Goal: Transaction & Acquisition: Download file/media

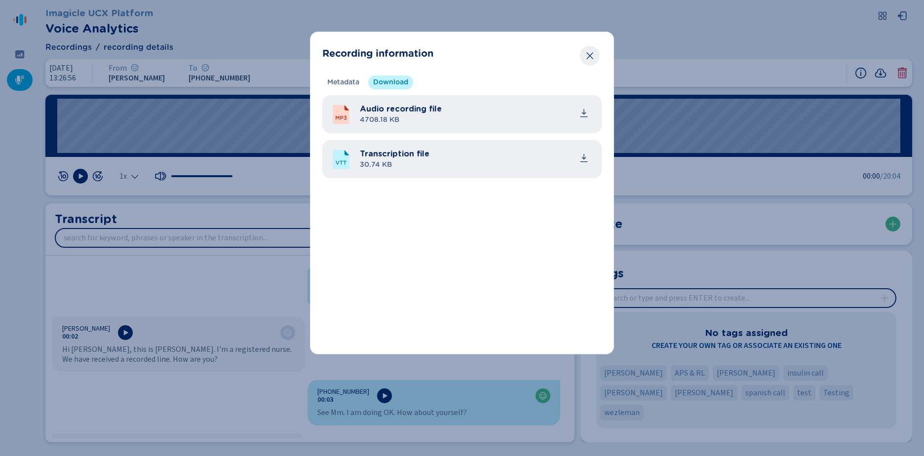
click at [593, 57] on icon "Close" at bounding box center [590, 56] width 10 height 10
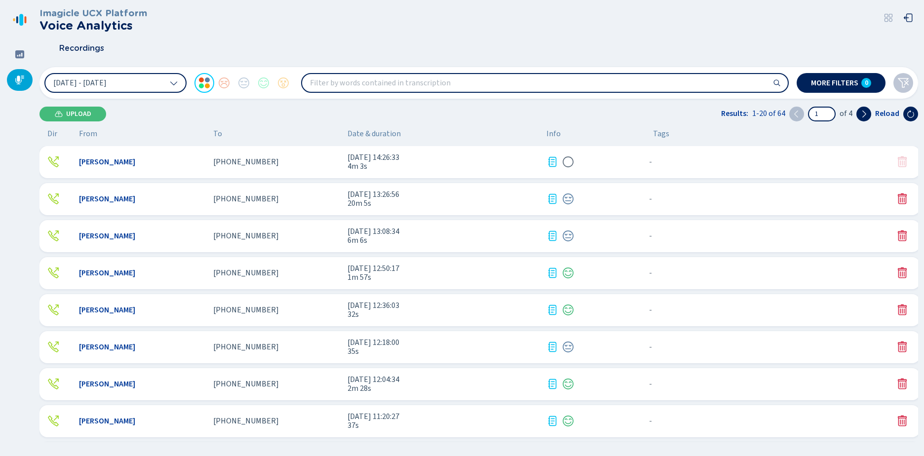
click at [359, 160] on span "[DATE] 14:26:33" at bounding box center [443, 157] width 191 height 9
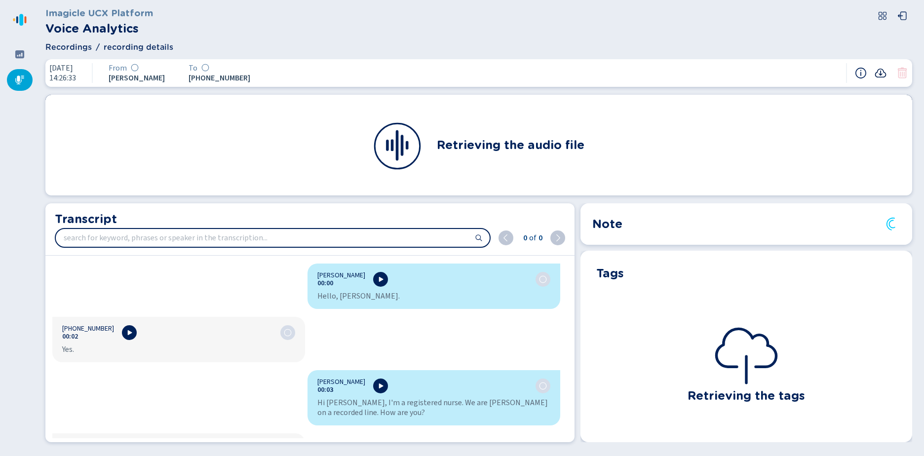
click at [883, 73] on icon at bounding box center [881, 73] width 12 height 12
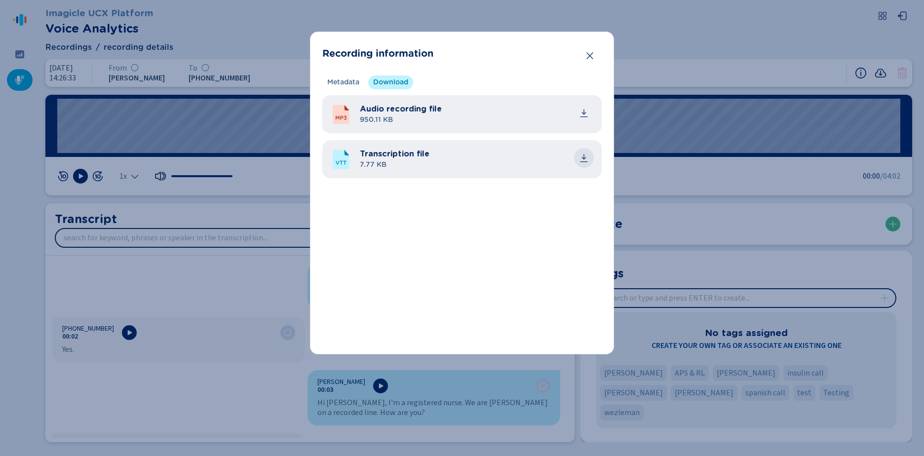
click at [582, 157] on icon "common.download" at bounding box center [584, 158] width 10 height 10
click at [590, 52] on icon "Close" at bounding box center [590, 56] width 10 height 10
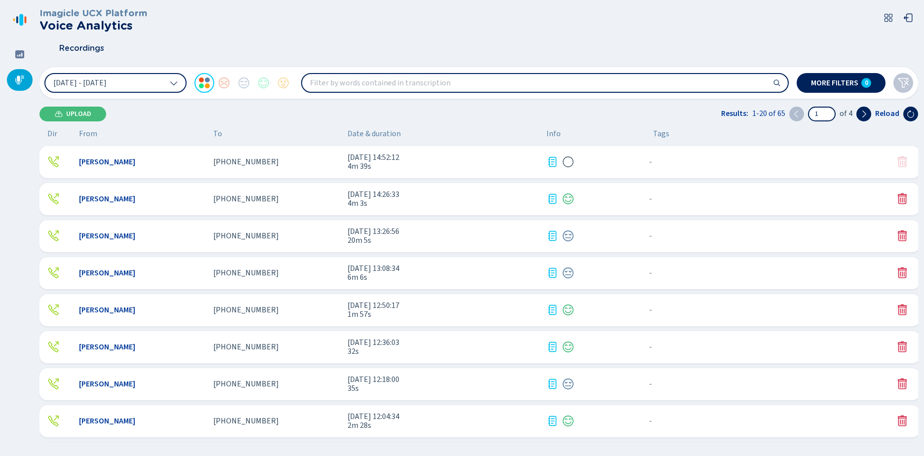
click at [246, 161] on span "[PHONE_NUMBER]" at bounding box center [246, 161] width 66 height 9
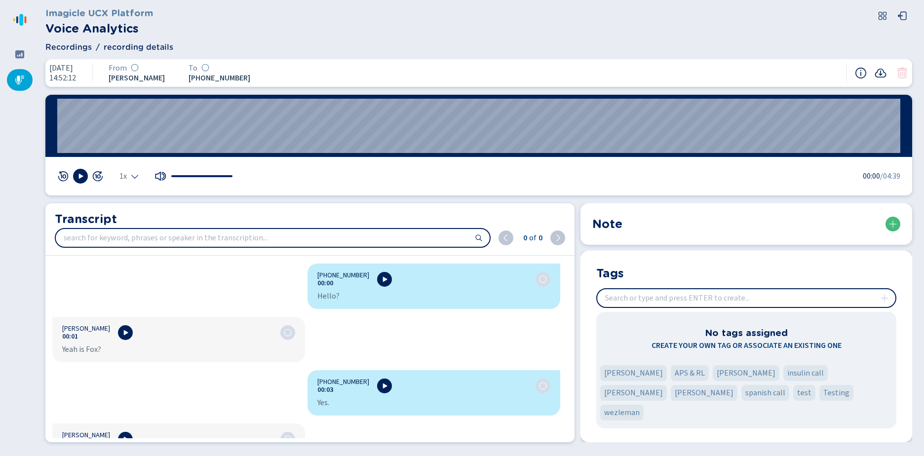
click at [881, 75] on icon at bounding box center [880, 73] width 11 height 9
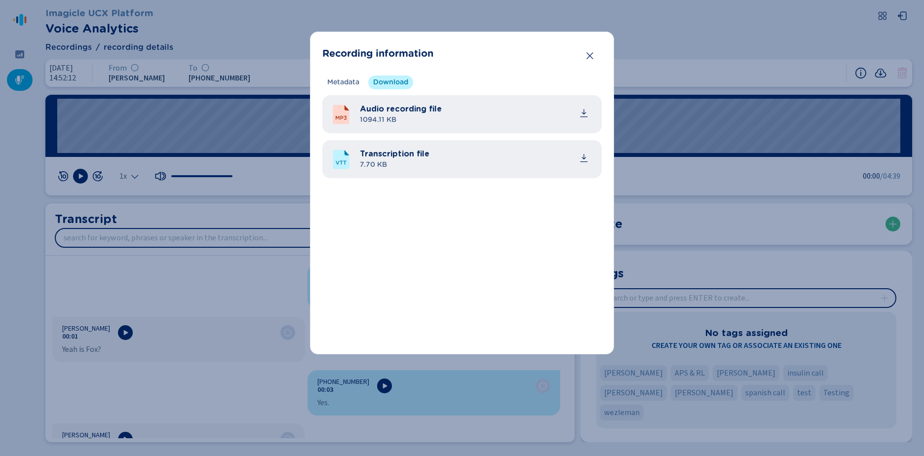
click at [586, 156] on icon "common.download" at bounding box center [584, 158] width 10 height 10
click at [589, 56] on icon "Close" at bounding box center [589, 55] width 6 height 7
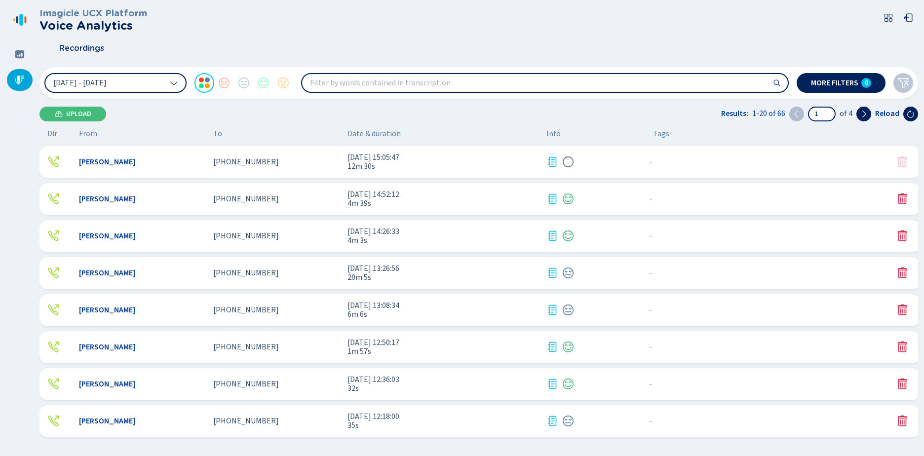
click at [377, 167] on span "12m 30s" at bounding box center [443, 166] width 191 height 9
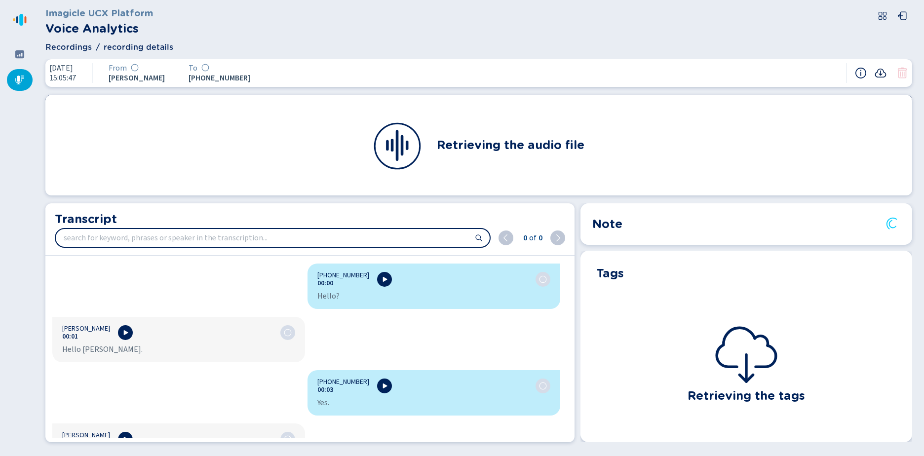
click at [878, 77] on icon at bounding box center [880, 73] width 11 height 9
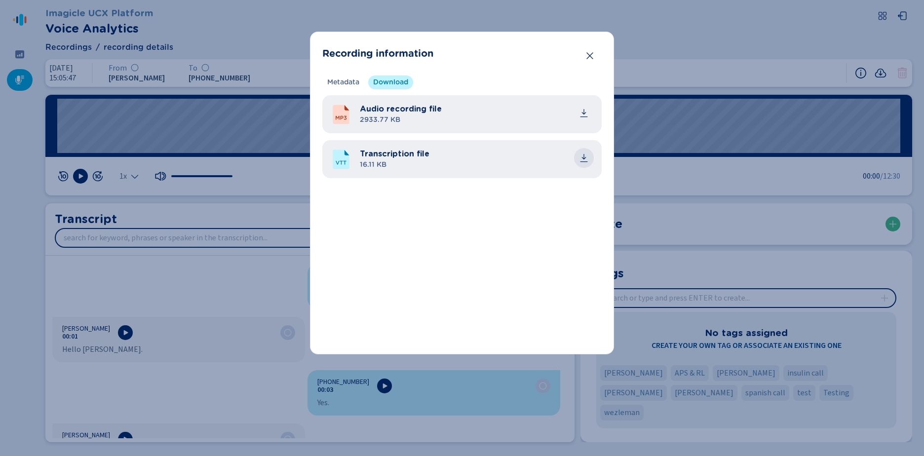
click at [583, 163] on button "common.download" at bounding box center [584, 158] width 20 height 20
click at [585, 53] on icon "Close" at bounding box center [590, 56] width 10 height 10
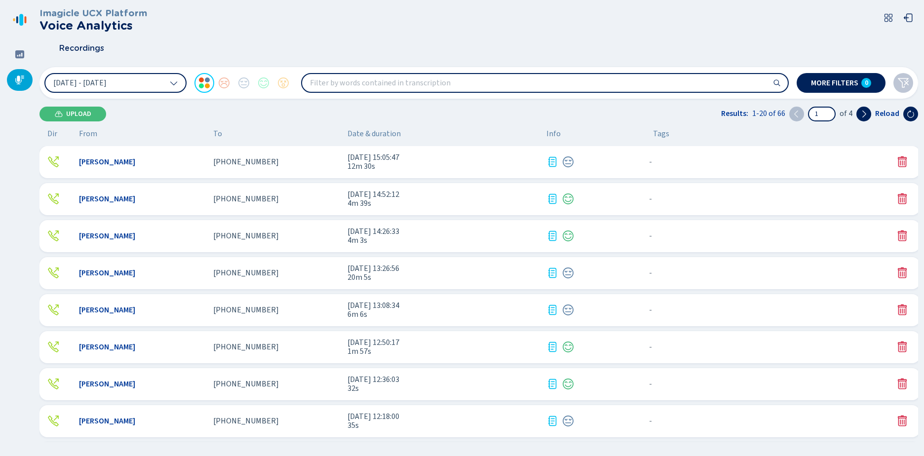
click at [74, 27] on h2 "Voice Analytics" at bounding box center [93, 26] width 108 height 14
drag, startPoint x: 22, startPoint y: 54, endPoint x: 28, endPoint y: 53, distance: 6.5
click at [22, 54] on icon at bounding box center [20, 54] width 10 height 10
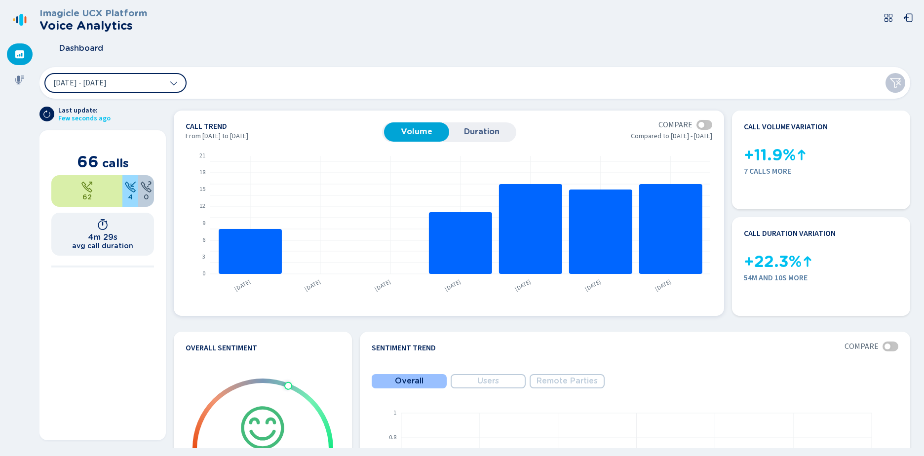
click at [480, 126] on button "Duration" at bounding box center [481, 131] width 65 height 19
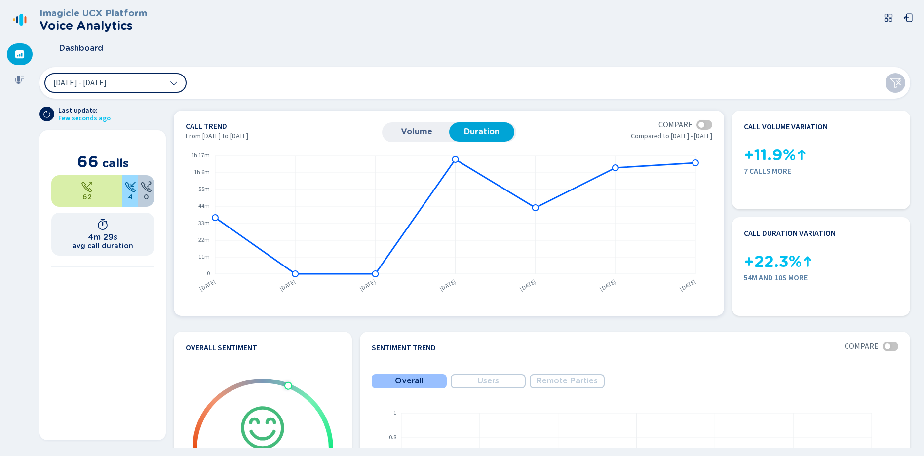
click at [435, 130] on span "Volume" at bounding box center [416, 131] width 55 height 9
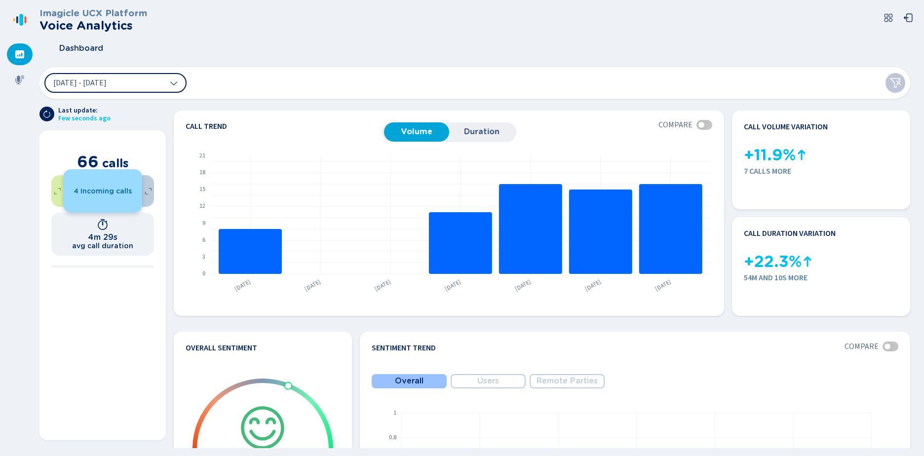
click at [180, 87] on button "[DATE] - [DATE]" at bounding box center [115, 83] width 142 height 20
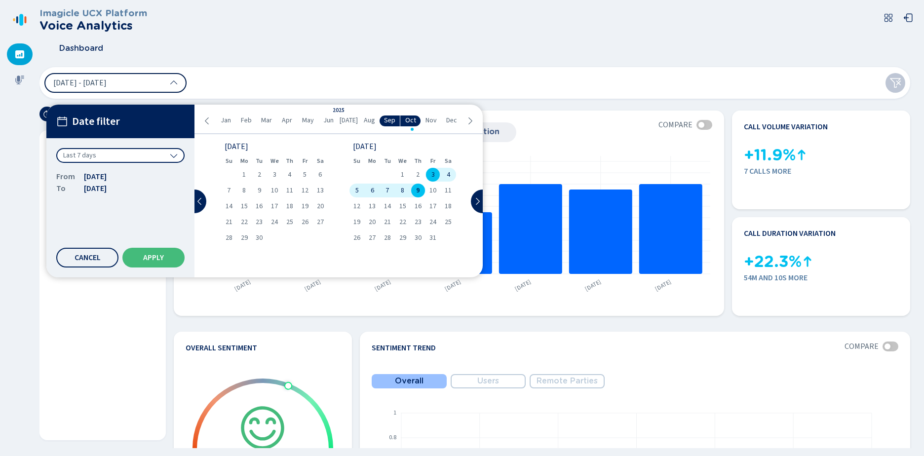
click at [182, 82] on button "[DATE] - [DATE]" at bounding box center [115, 83] width 142 height 20
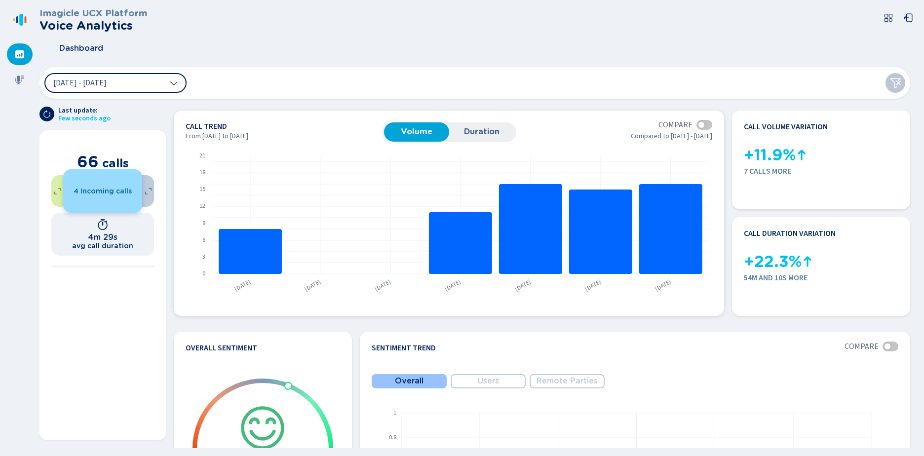
click at [707, 128] on div at bounding box center [705, 125] width 16 height 10
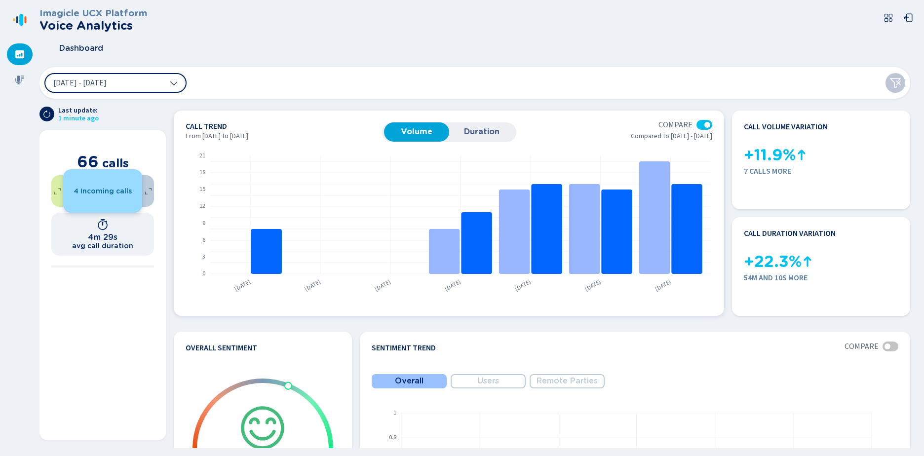
click at [471, 126] on button "Duration" at bounding box center [481, 131] width 65 height 19
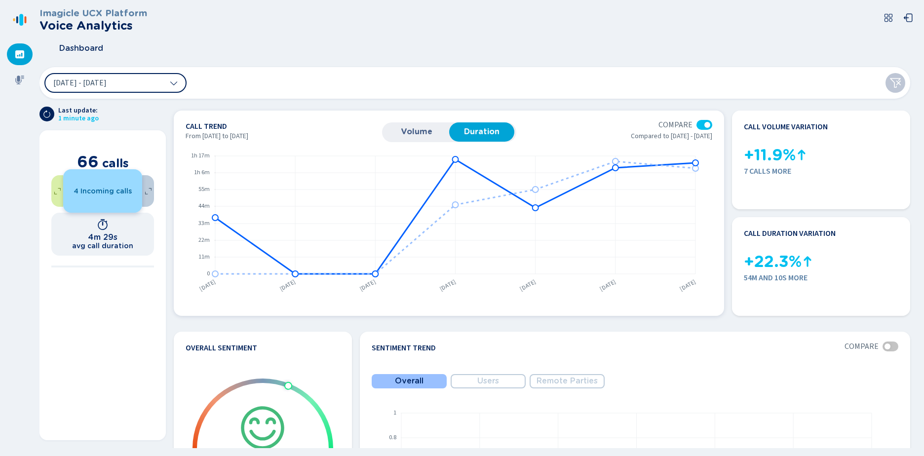
click at [697, 126] on div at bounding box center [705, 125] width 16 height 10
click at [706, 127] on div at bounding box center [705, 125] width 16 height 10
click at [700, 126] on div at bounding box center [705, 125] width 16 height 10
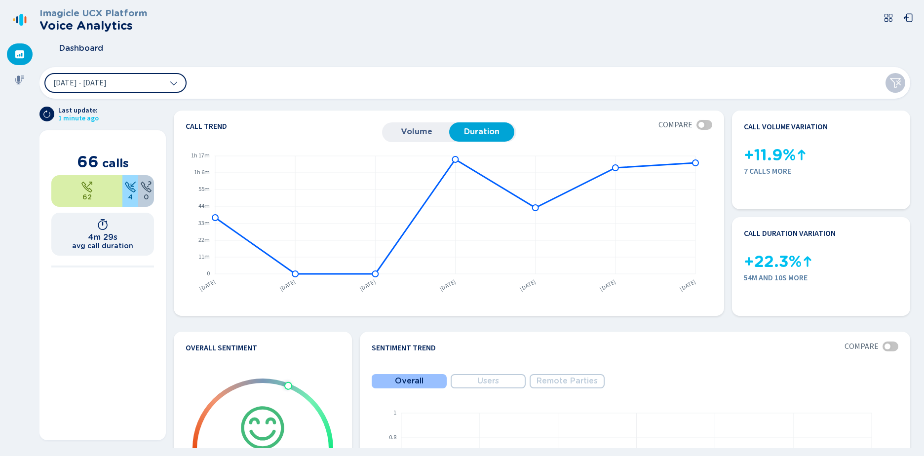
drag, startPoint x: 26, startPoint y: 54, endPoint x: 37, endPoint y: 54, distance: 11.4
click at [26, 54] on div at bounding box center [20, 54] width 26 height 22
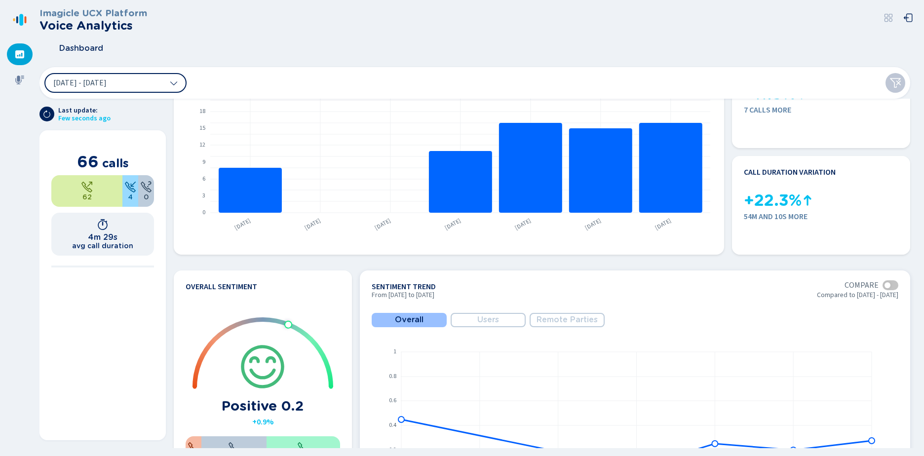
scroll to position [148, 0]
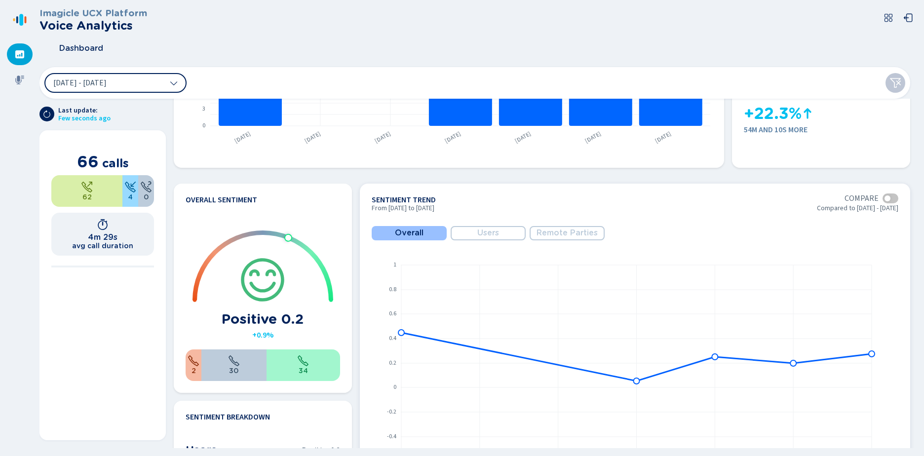
click at [488, 233] on span "Users" at bounding box center [488, 233] width 22 height 9
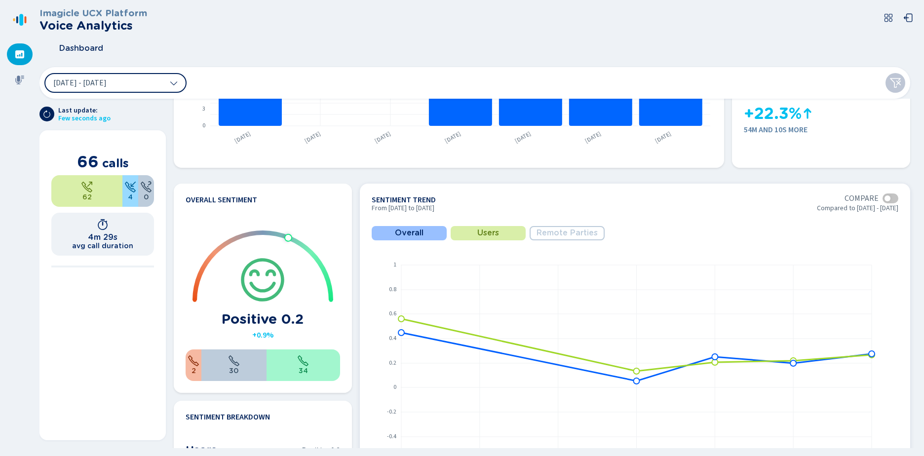
click at [566, 229] on span "Remote Parties" at bounding box center [567, 233] width 61 height 9
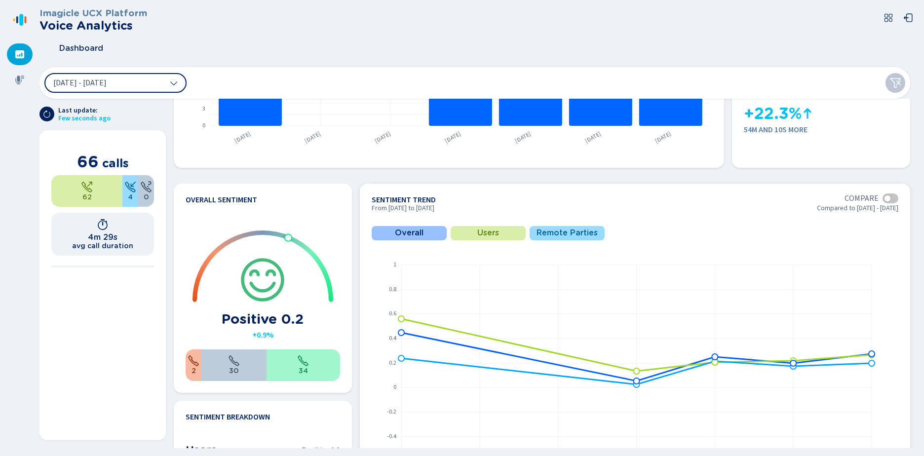
click at [498, 235] on span "Users" at bounding box center [488, 233] width 22 height 9
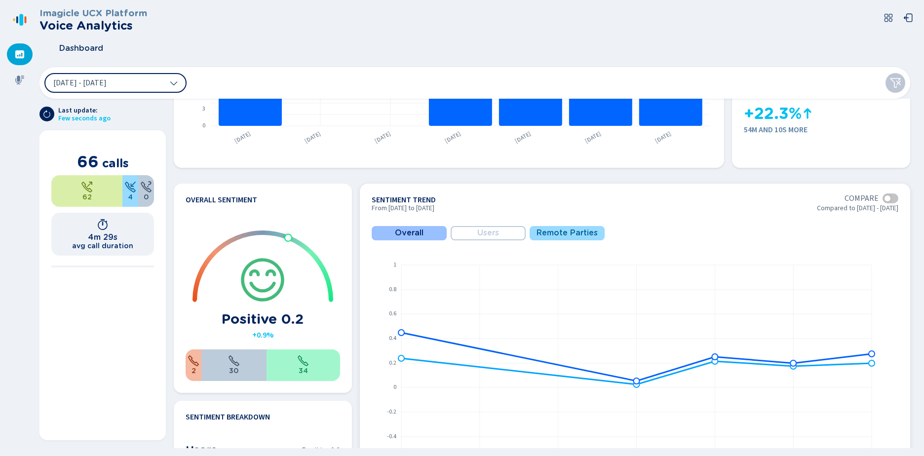
click at [531, 235] on button "Remote Parties" at bounding box center [567, 233] width 75 height 14
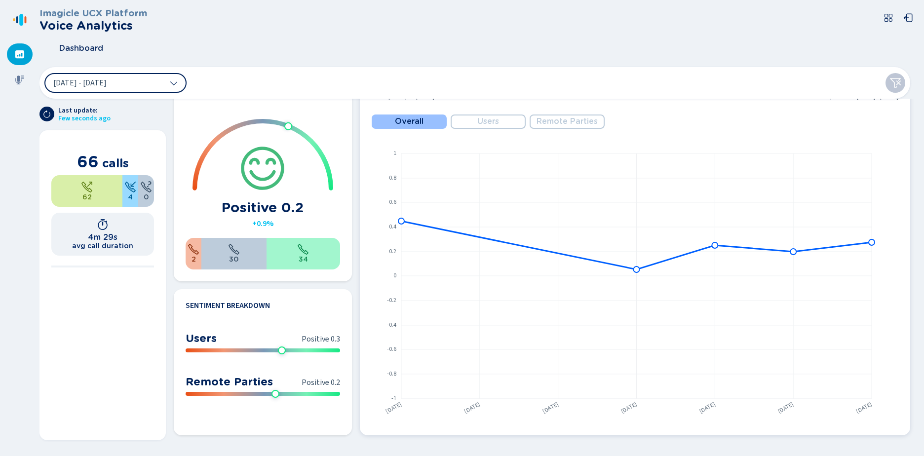
scroll to position [262, 0]
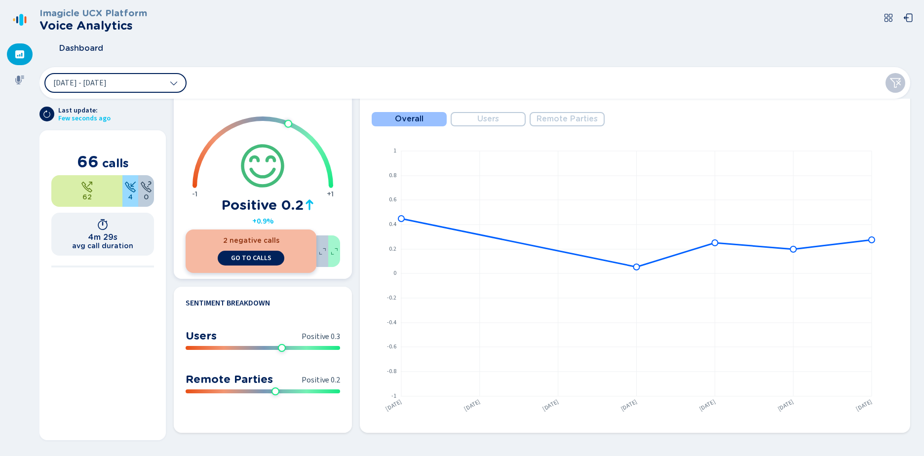
click at [190, 257] on div "2 negative calls go to calls" at bounding box center [251, 251] width 131 height 43
click at [233, 259] on span "go to calls" at bounding box center [251, 258] width 40 height 8
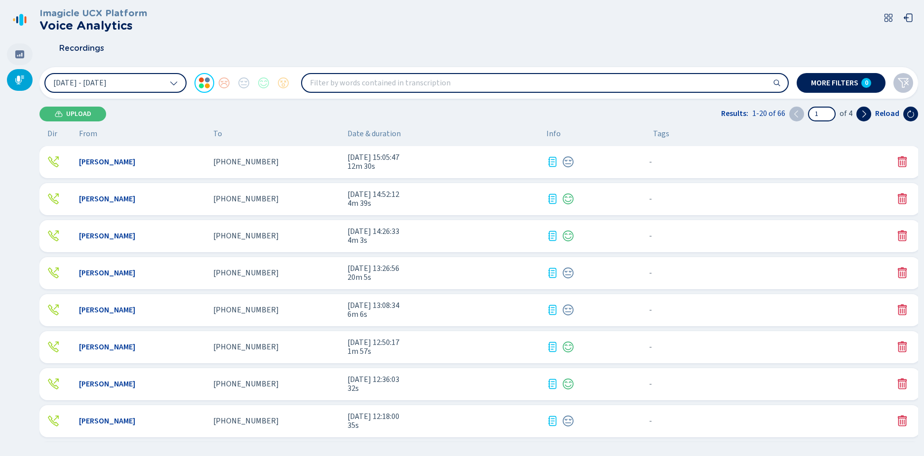
click at [19, 55] on icon at bounding box center [19, 54] width 9 height 8
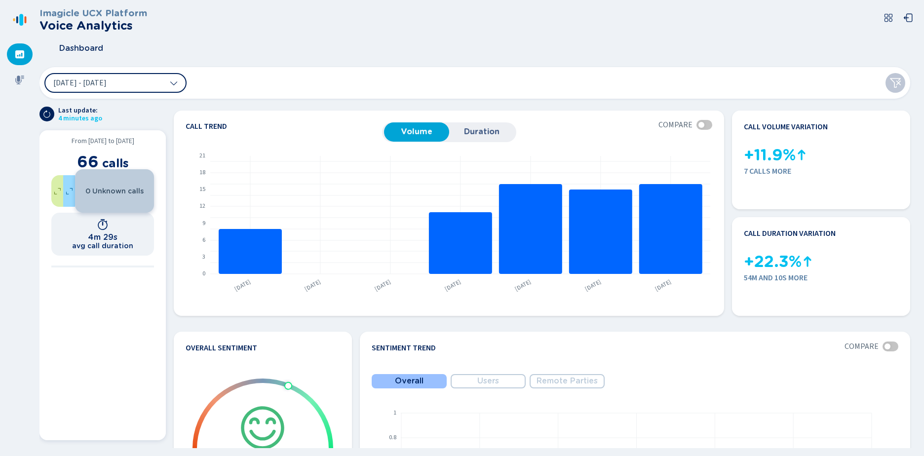
click at [48, 374] on section "From 3 Oct 2025 to 9 Oct 2025 66 calls 0 Unknown calls 4m 29s avg call duration" at bounding box center [102, 285] width 126 height 310
click at [465, 132] on span "Duration" at bounding box center [481, 131] width 55 height 9
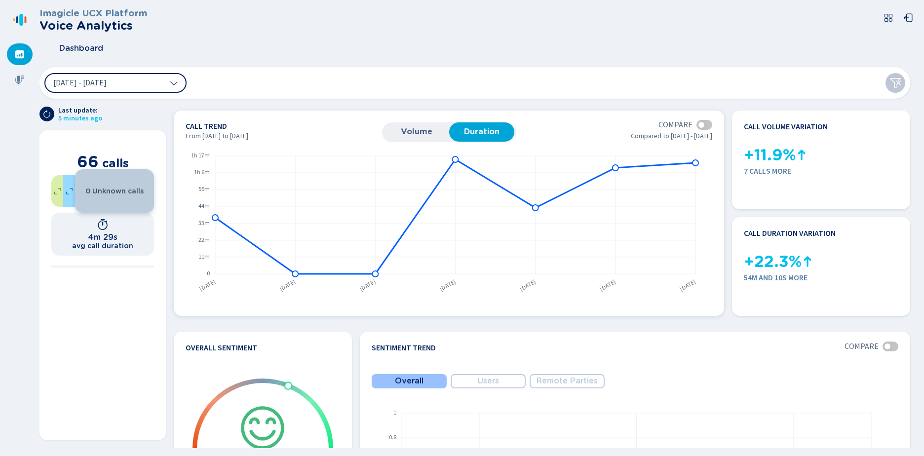
click at [437, 139] on button "Volume" at bounding box center [416, 131] width 65 height 19
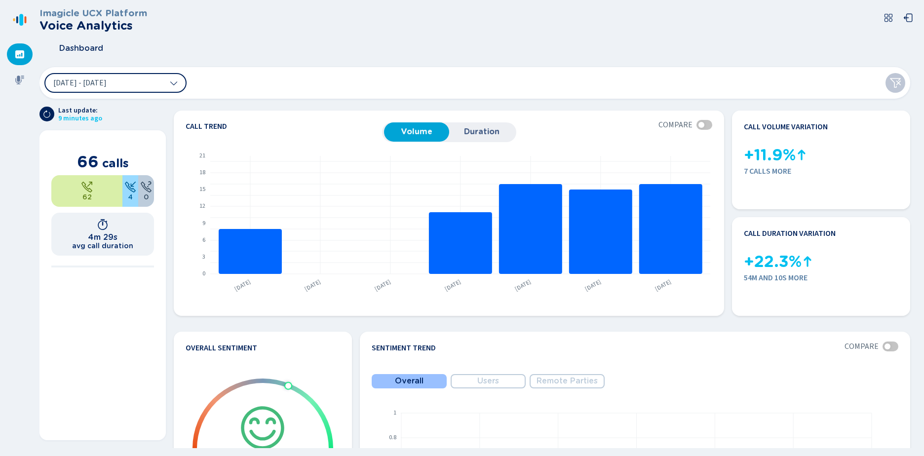
click at [616, 11] on div "Imagicle UCX Platform Voice Analytics" at bounding box center [478, 20] width 879 height 24
click at [267, 47] on div "Dashboard" at bounding box center [478, 48] width 879 height 25
click at [300, 49] on div "Dashboard" at bounding box center [478, 48] width 879 height 25
click at [499, 28] on div "Imagicle UCX Platform Voice Analytics" at bounding box center [478, 20] width 879 height 24
click at [236, 25] on div "Imagicle UCX Platform Voice Analytics" at bounding box center [478, 20] width 879 height 24
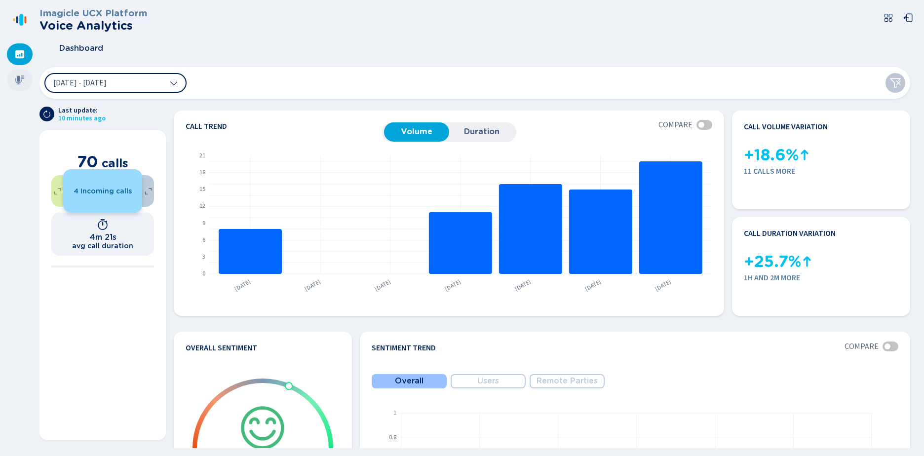
click at [22, 77] on icon at bounding box center [19, 80] width 9 height 9
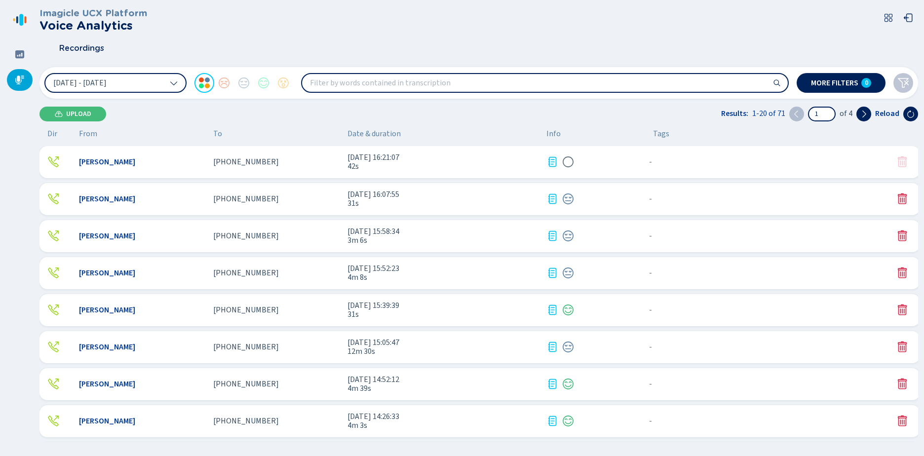
click at [359, 281] on span "4m 8s" at bounding box center [443, 277] width 191 height 9
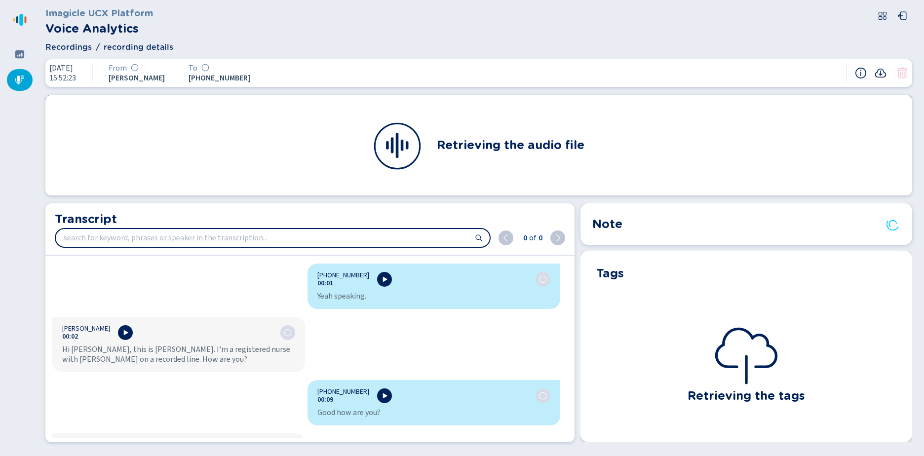
click at [884, 70] on icon at bounding box center [881, 73] width 12 height 12
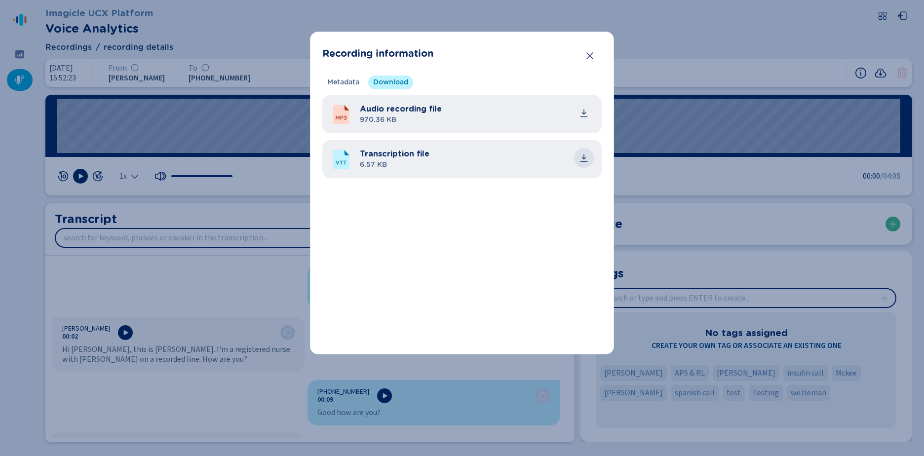
click at [587, 158] on icon "common.download" at bounding box center [584, 158] width 10 height 10
click at [587, 55] on icon "Close" at bounding box center [590, 56] width 10 height 10
